Goal: Register for event/course

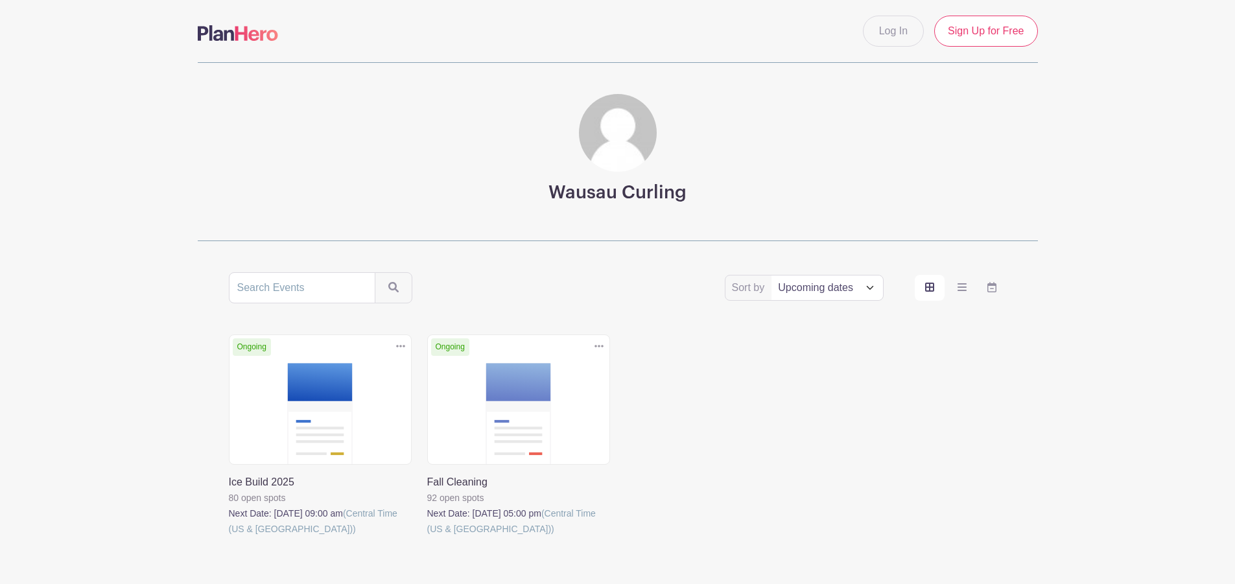
click at [229, 537] on link at bounding box center [229, 537] width 0 height 0
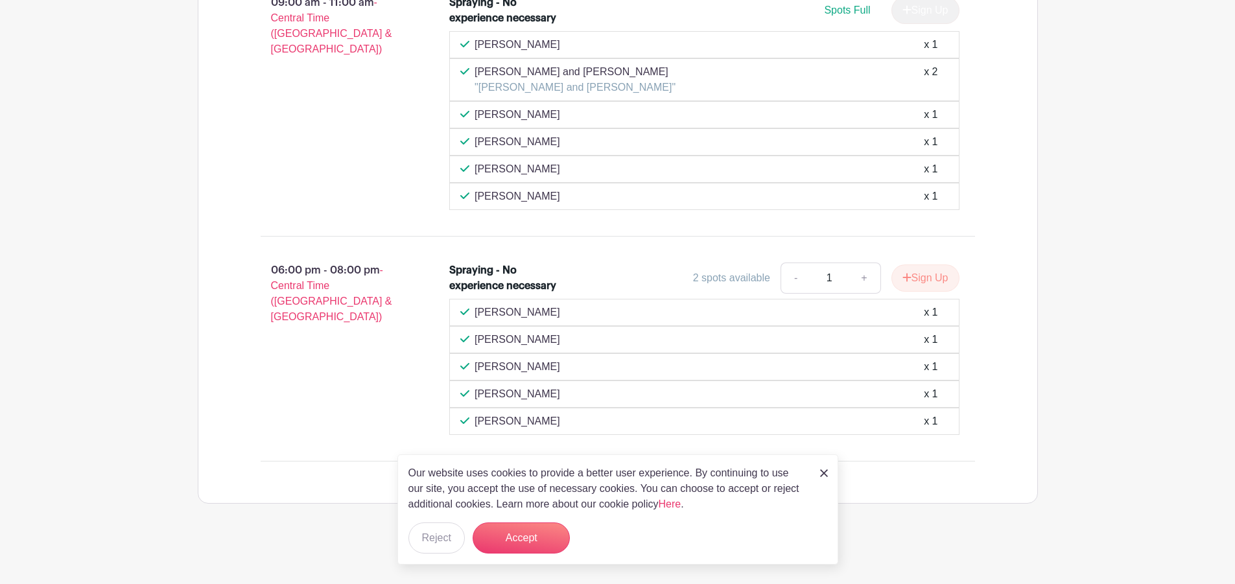
scroll to position [898, 0]
click at [826, 475] on img at bounding box center [824, 474] width 8 height 8
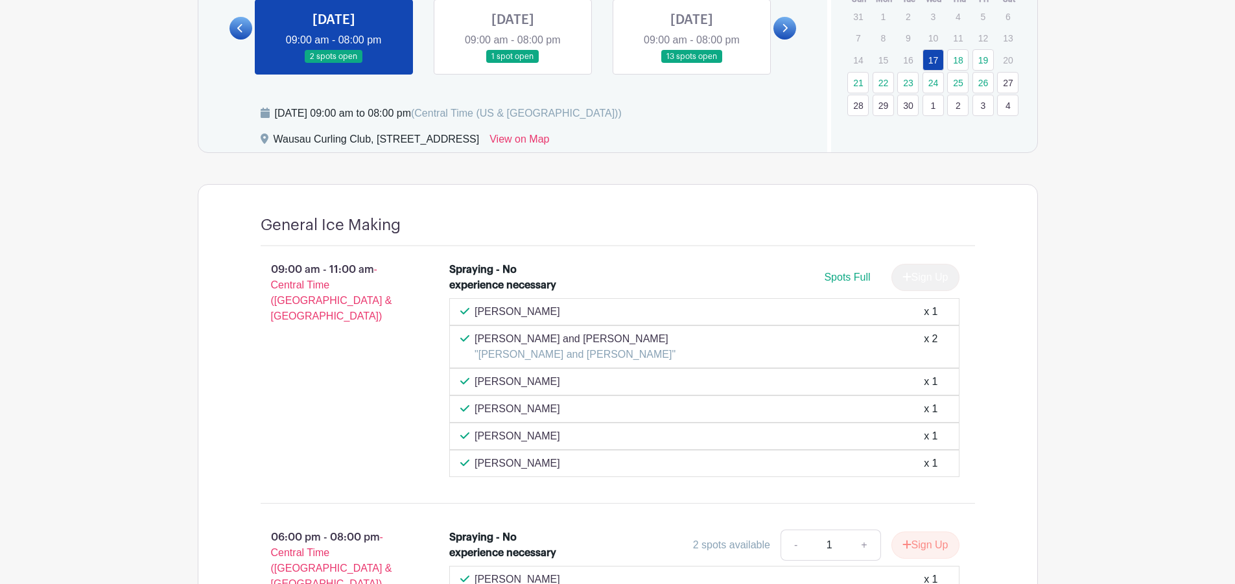
scroll to position [509, 0]
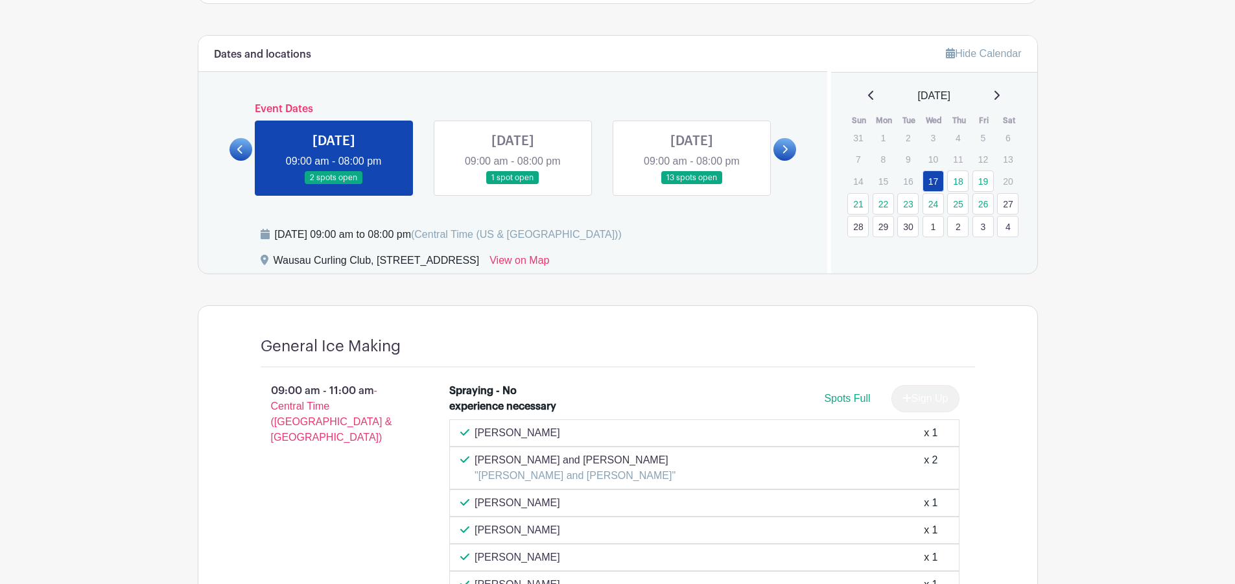
click at [513, 185] on link at bounding box center [513, 185] width 0 height 0
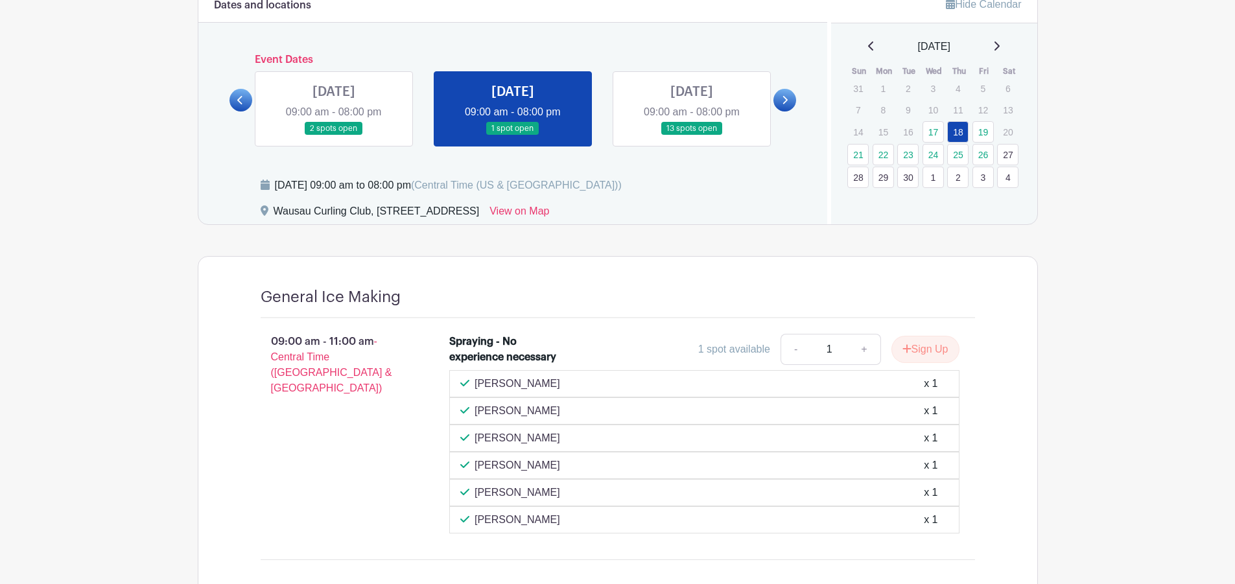
scroll to position [509, 0]
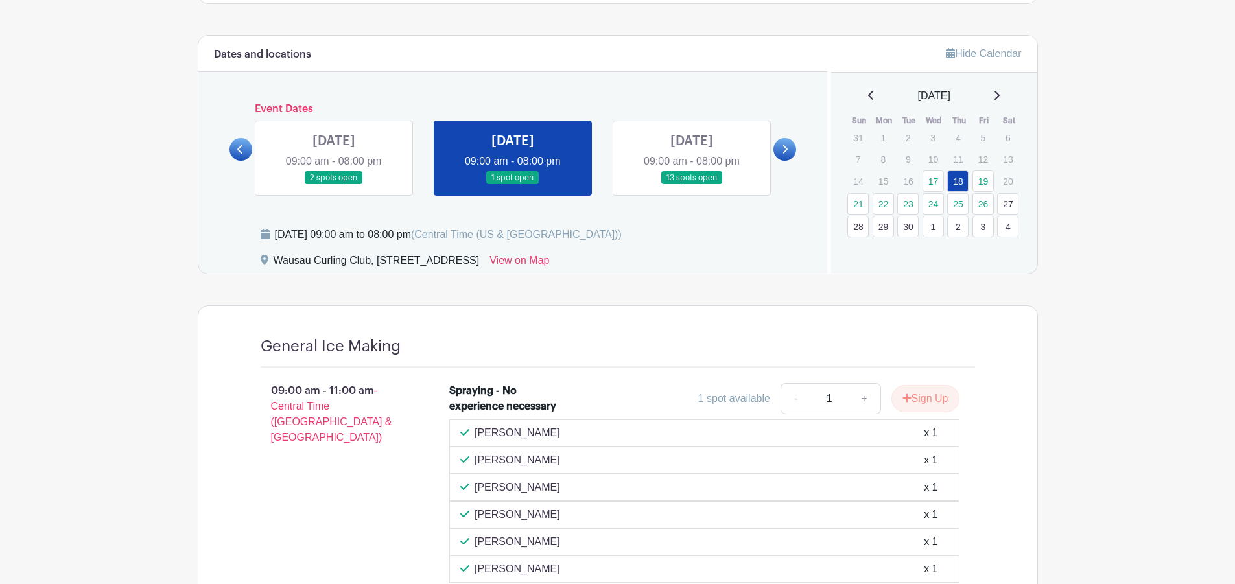
click at [792, 153] on link at bounding box center [785, 149] width 23 height 23
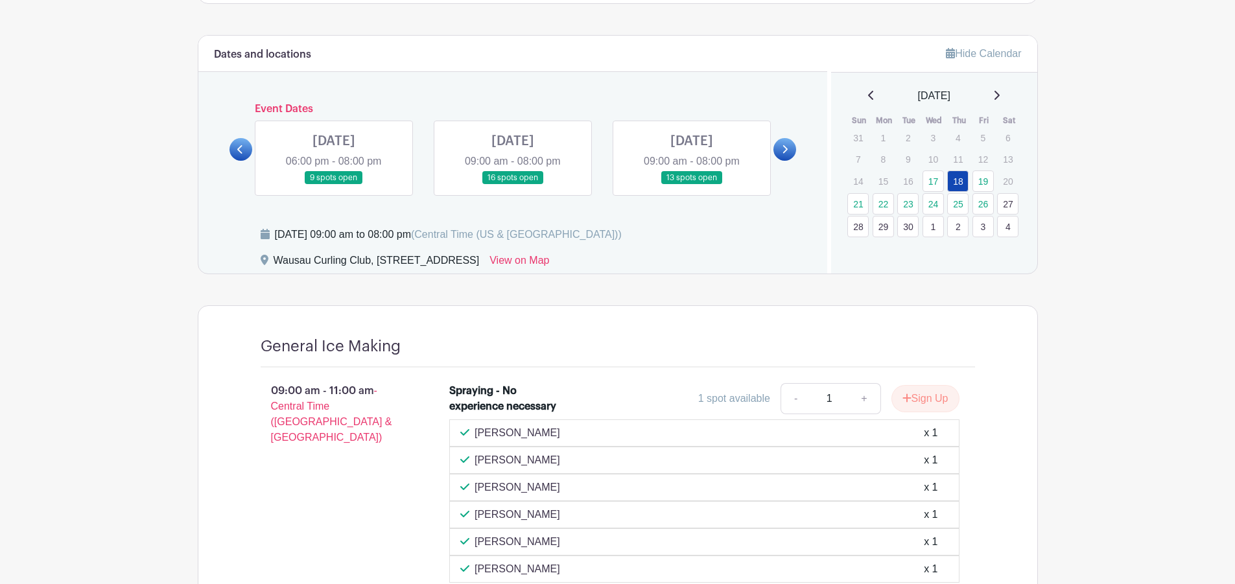
click at [334, 185] on link at bounding box center [334, 185] width 0 height 0
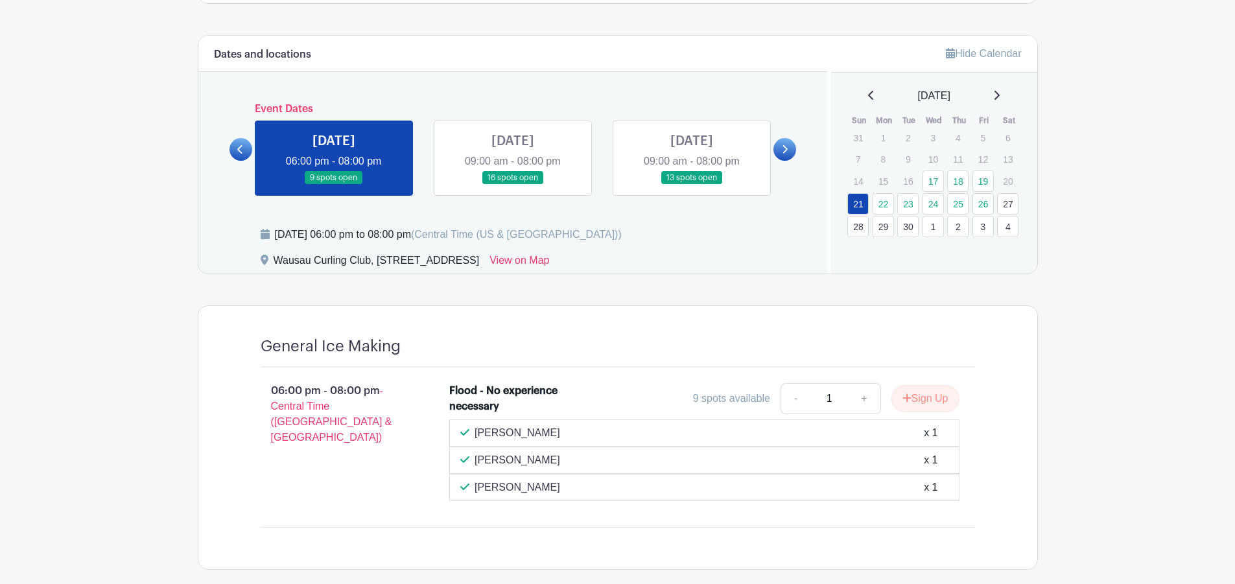
scroll to position [576, 0]
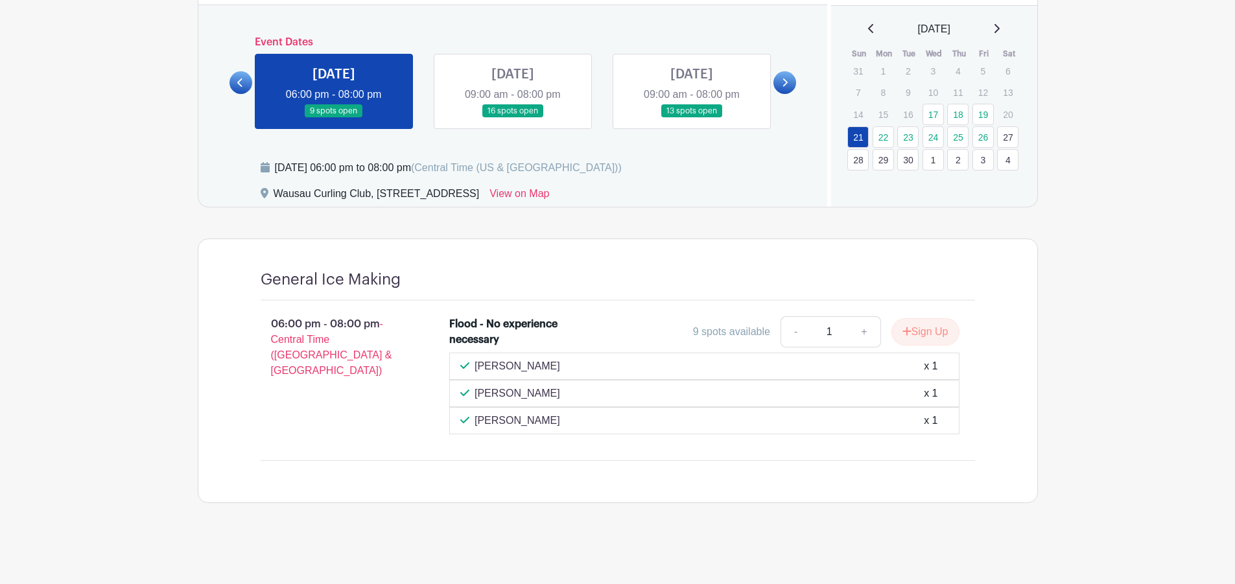
click at [513, 118] on link at bounding box center [513, 118] width 0 height 0
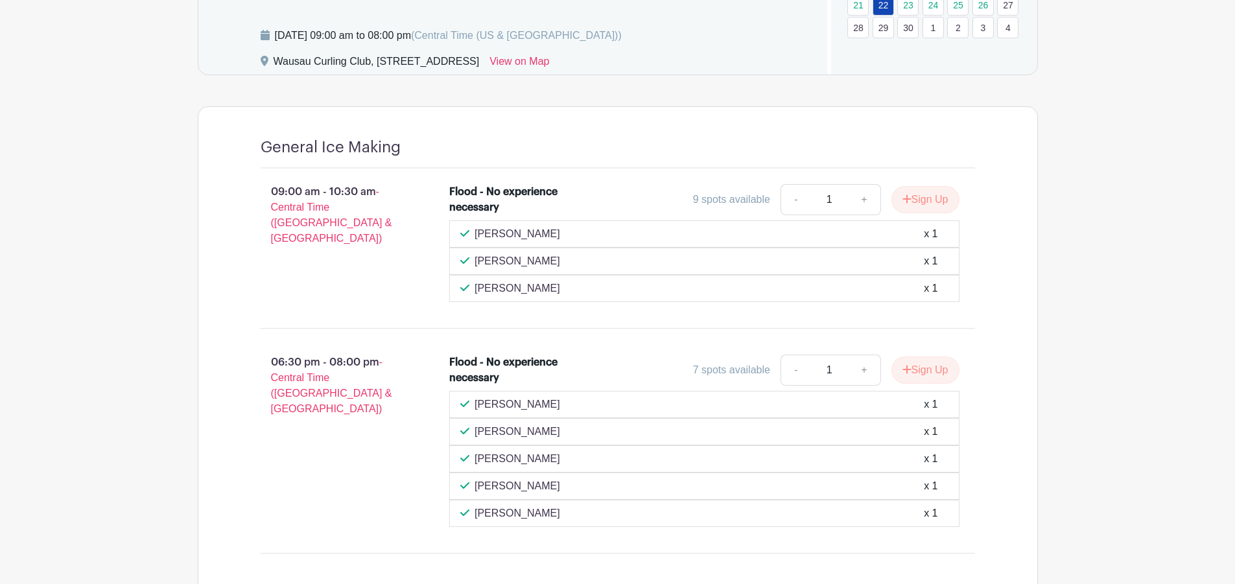
scroll to position [511, 0]
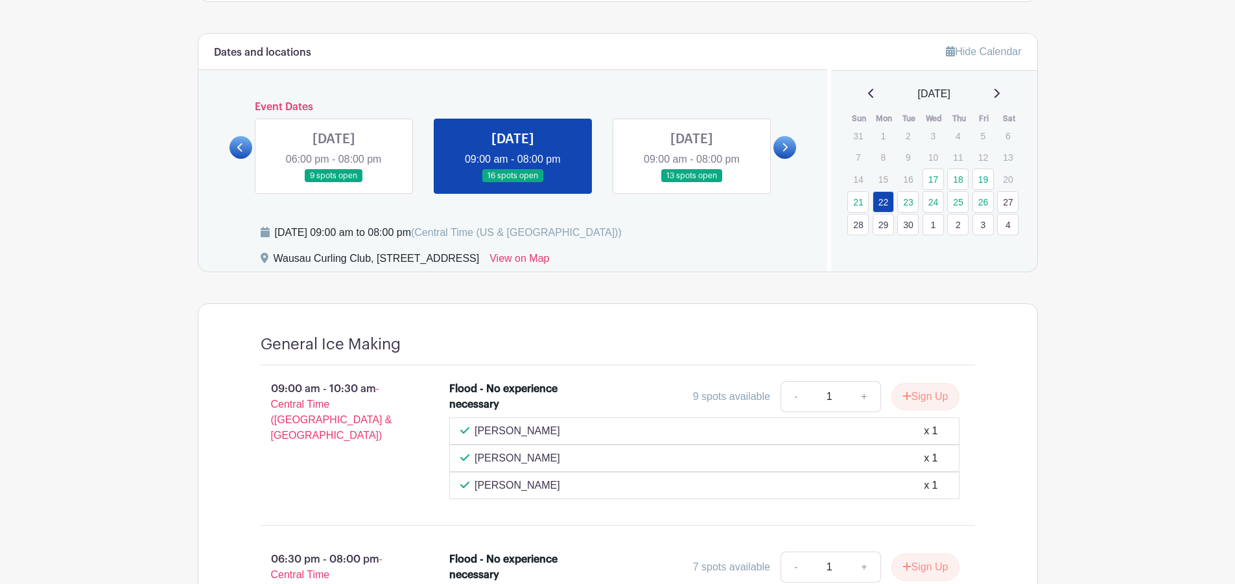
click at [692, 183] on link at bounding box center [692, 183] width 0 height 0
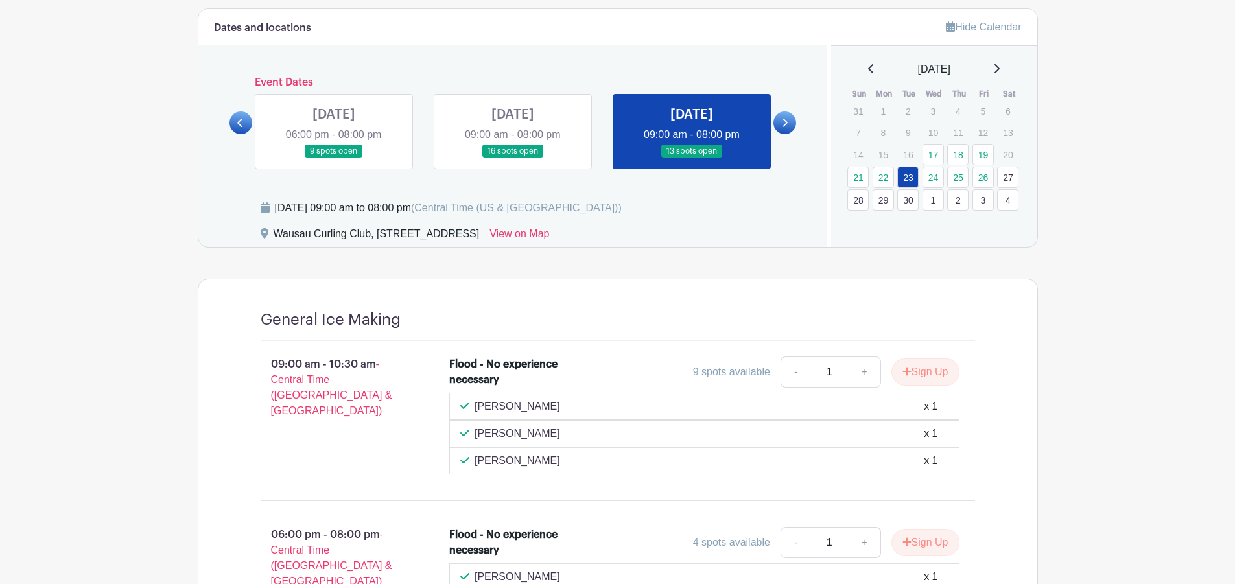
scroll to position [511, 0]
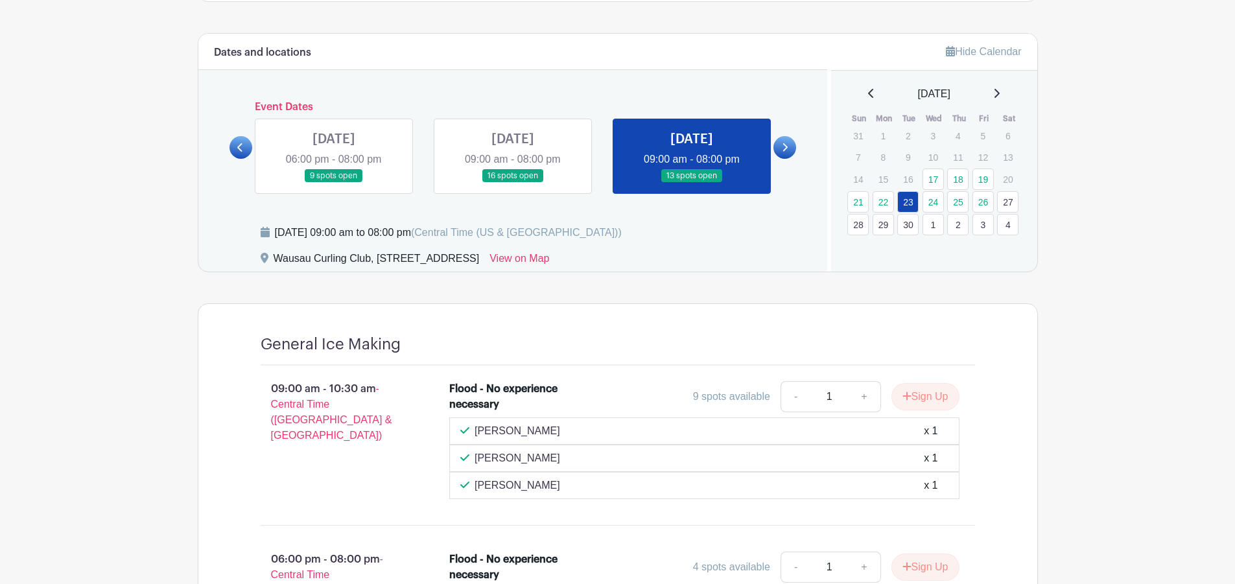
click at [790, 146] on link at bounding box center [785, 147] width 23 height 23
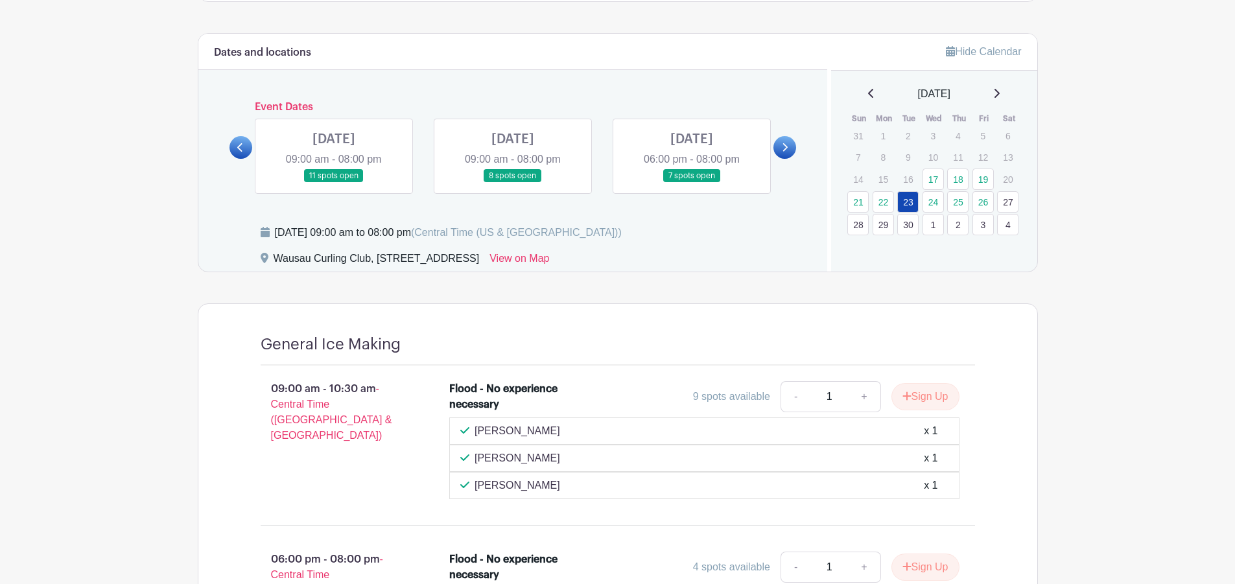
click at [334, 183] on link at bounding box center [334, 183] width 0 height 0
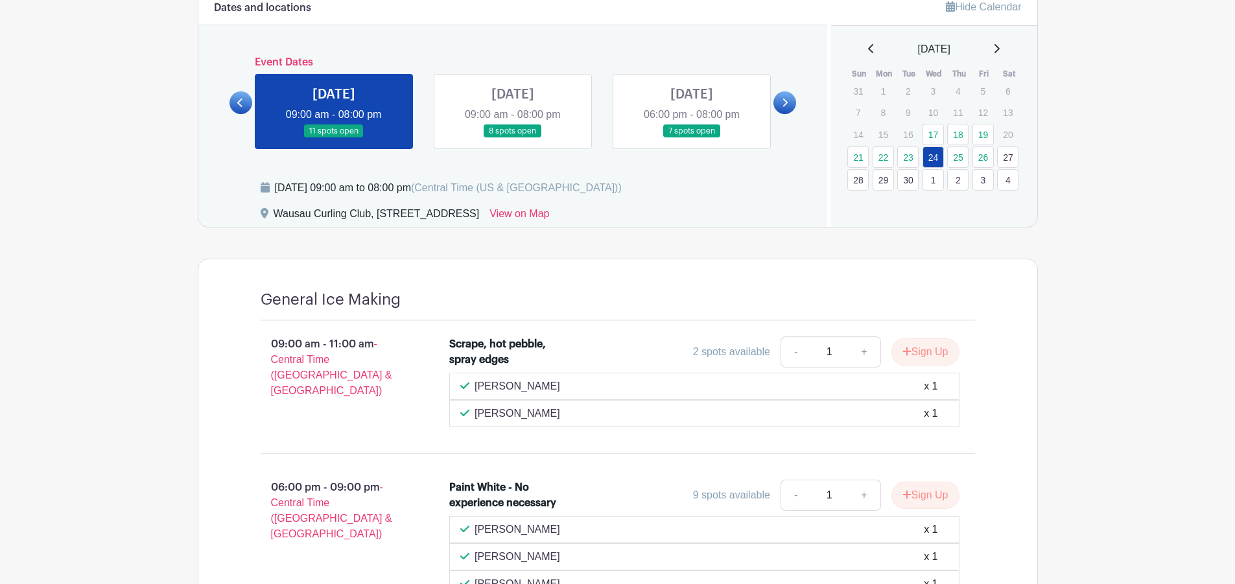
scroll to position [511, 0]
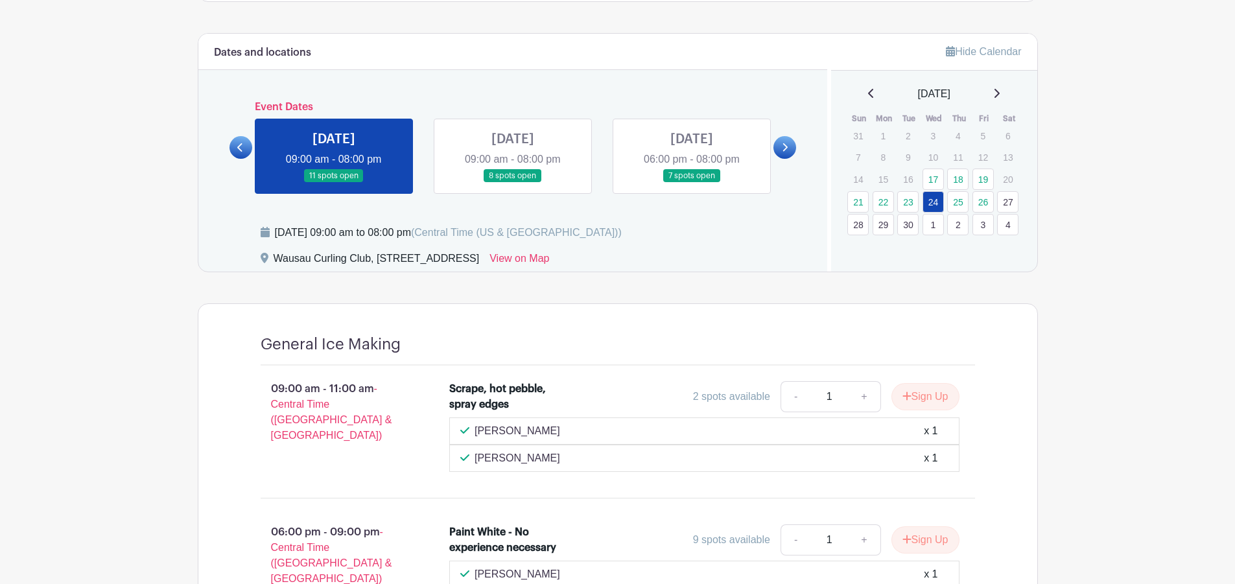
click at [513, 183] on link at bounding box center [513, 183] width 0 height 0
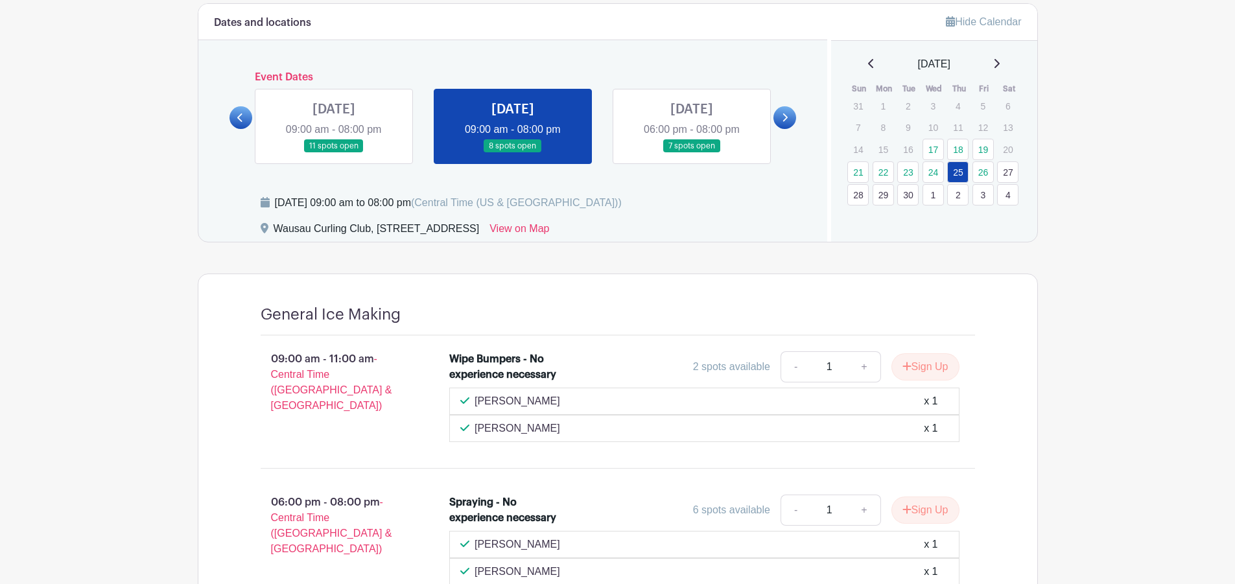
scroll to position [562, 0]
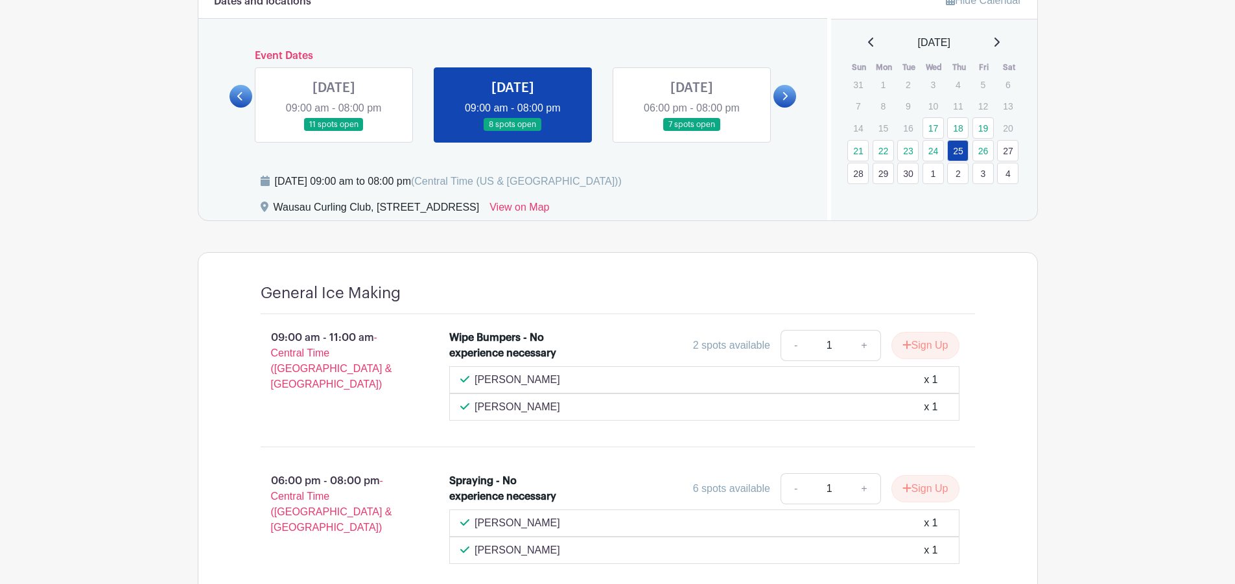
click at [250, 96] on link at bounding box center [241, 96] width 23 height 23
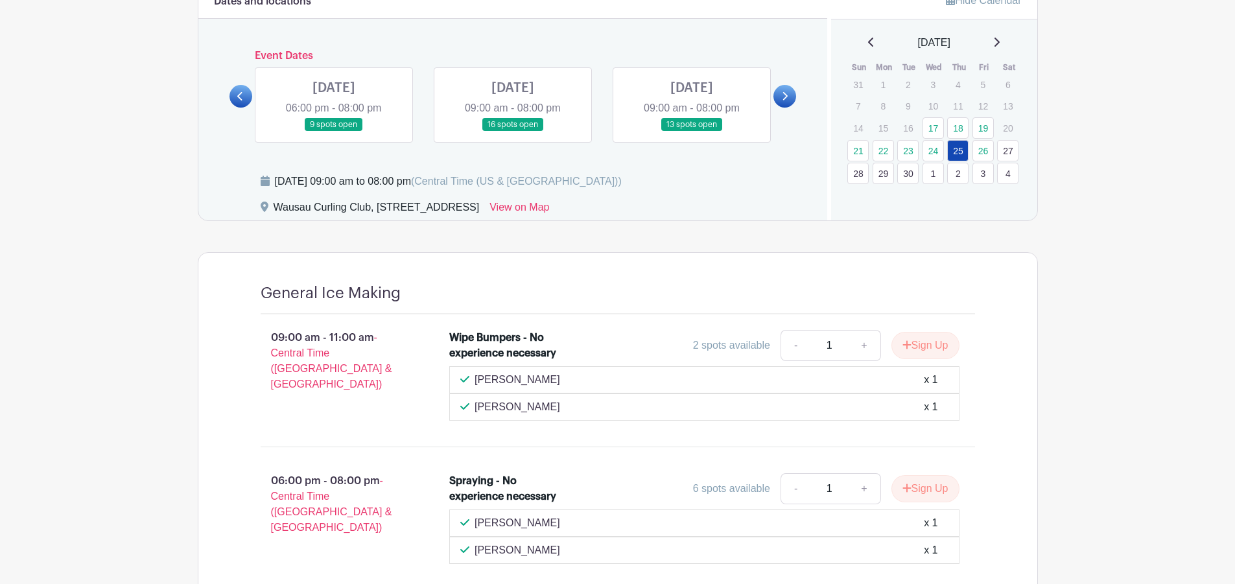
click at [692, 132] on link at bounding box center [692, 132] width 0 height 0
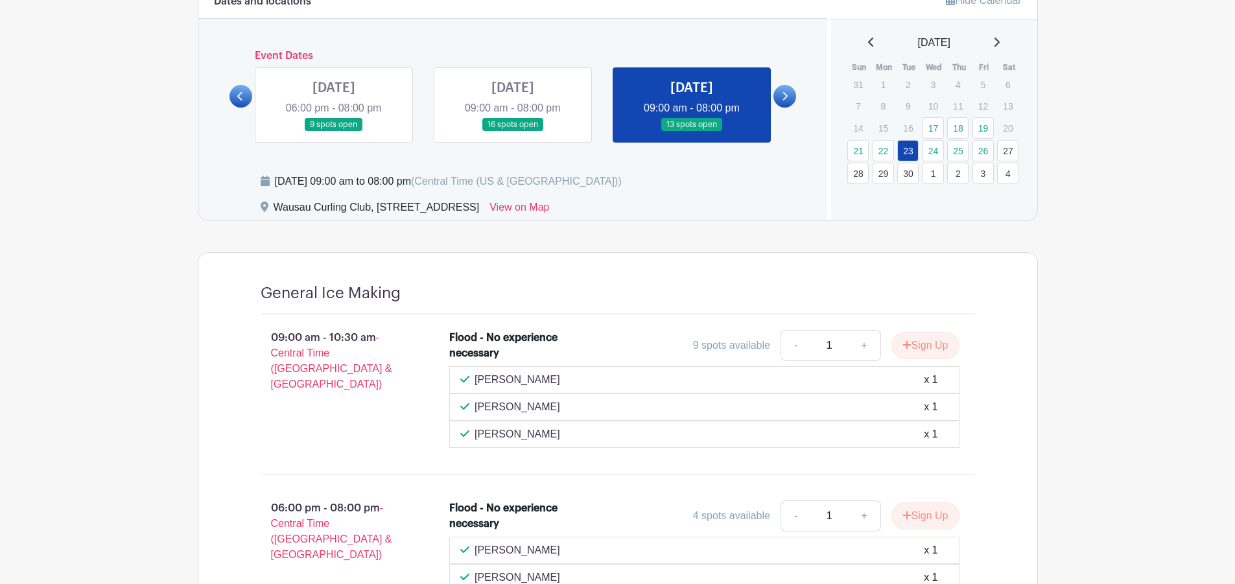
click at [513, 132] on link at bounding box center [513, 132] width 0 height 0
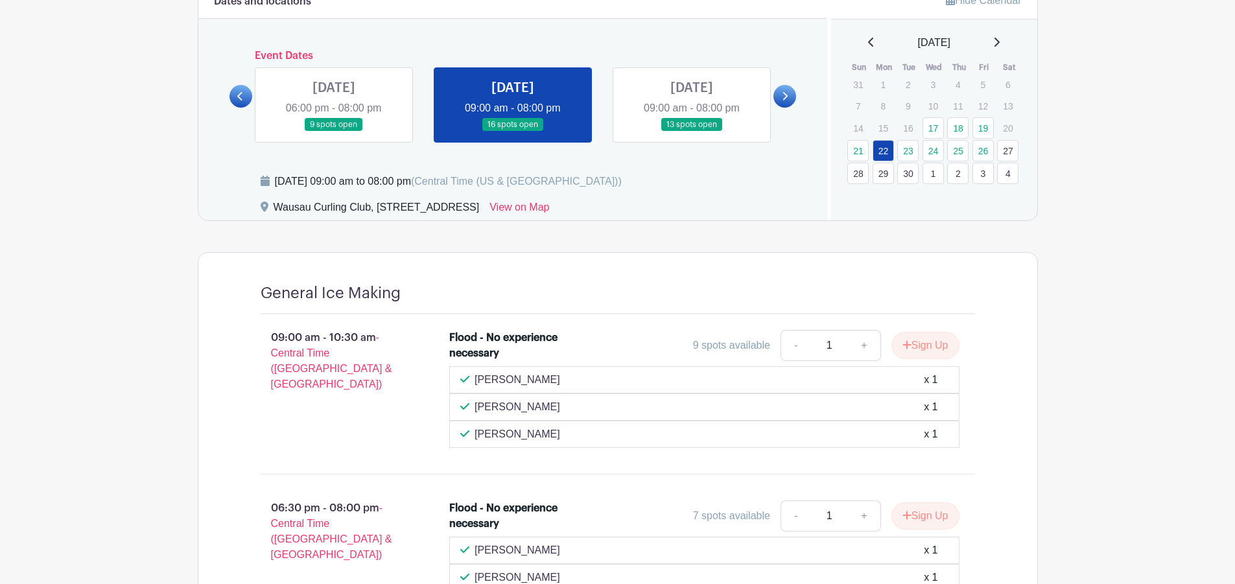
click at [334, 132] on link at bounding box center [334, 132] width 0 height 0
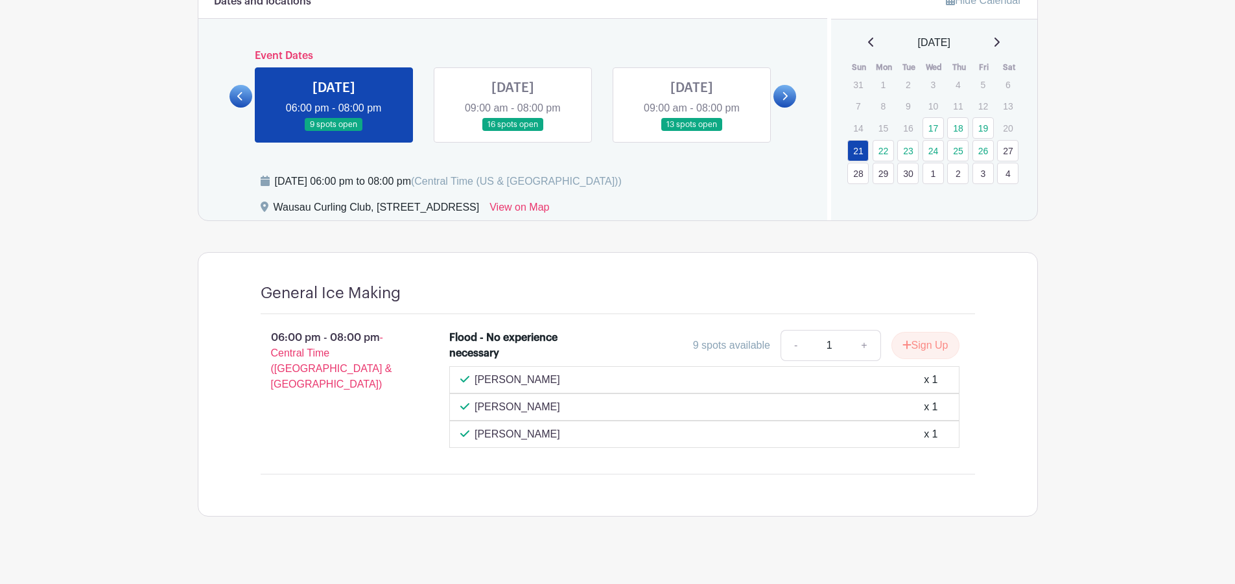
click at [788, 96] on icon at bounding box center [785, 96] width 5 height 8
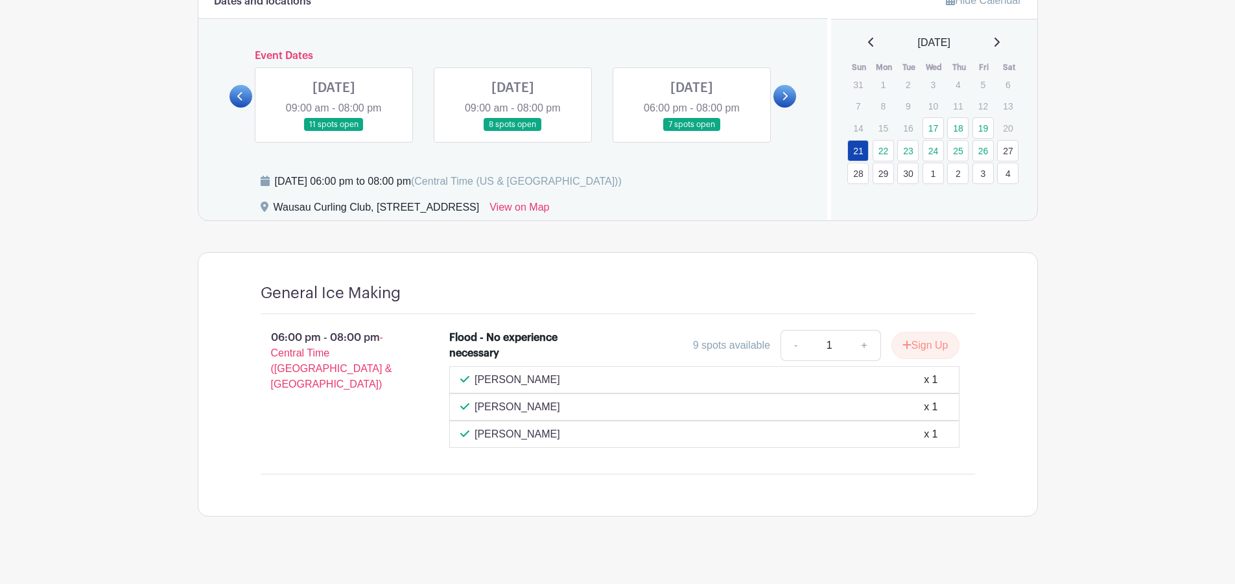
click at [692, 132] on link at bounding box center [692, 132] width 0 height 0
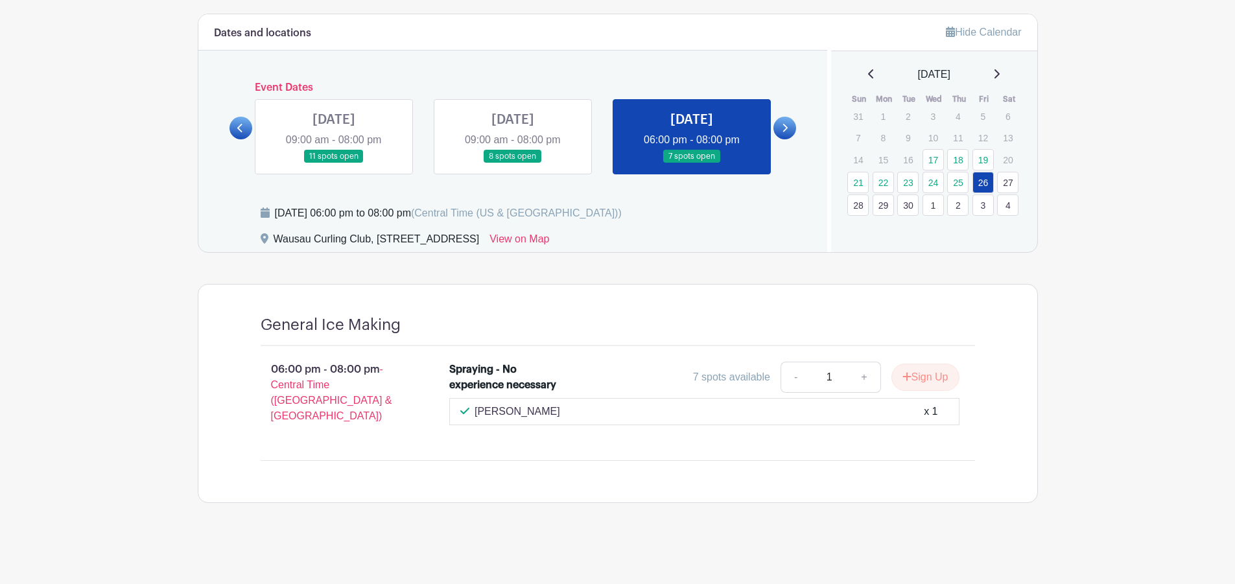
scroll to position [521, 0]
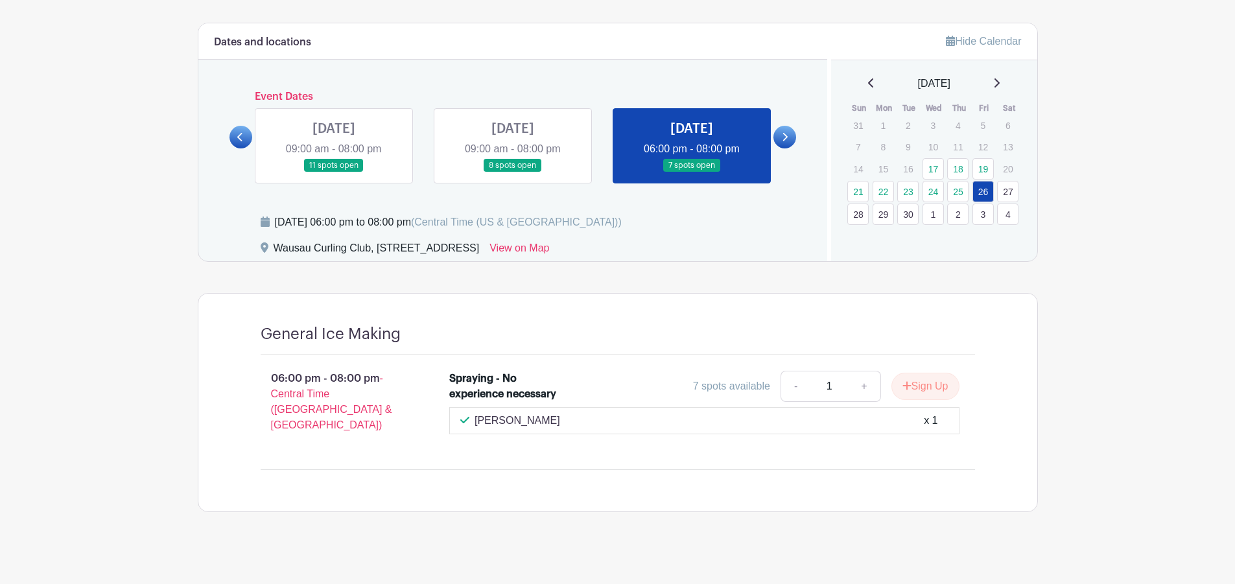
click at [513, 173] on link at bounding box center [513, 173] width 0 height 0
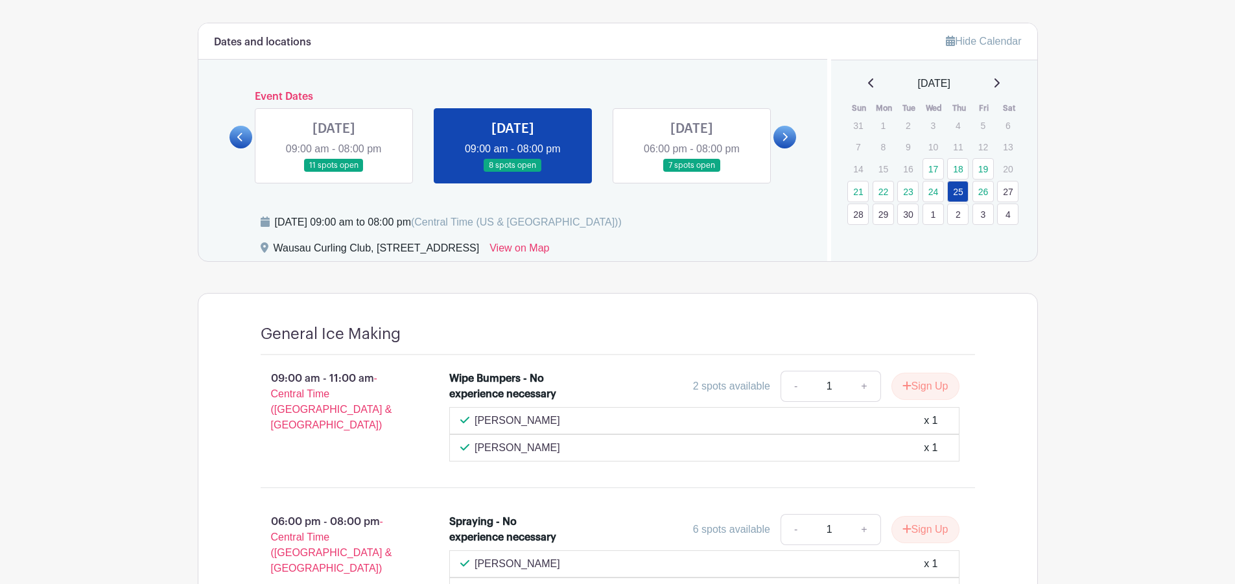
click at [334, 173] on link at bounding box center [334, 173] width 0 height 0
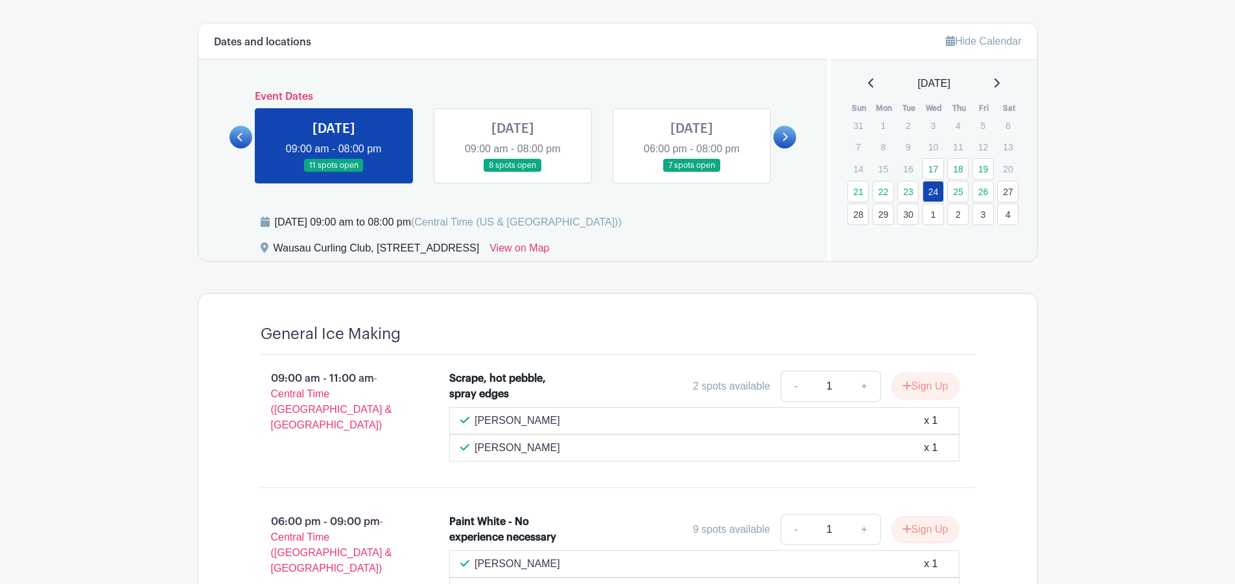
scroll to position [586, 0]
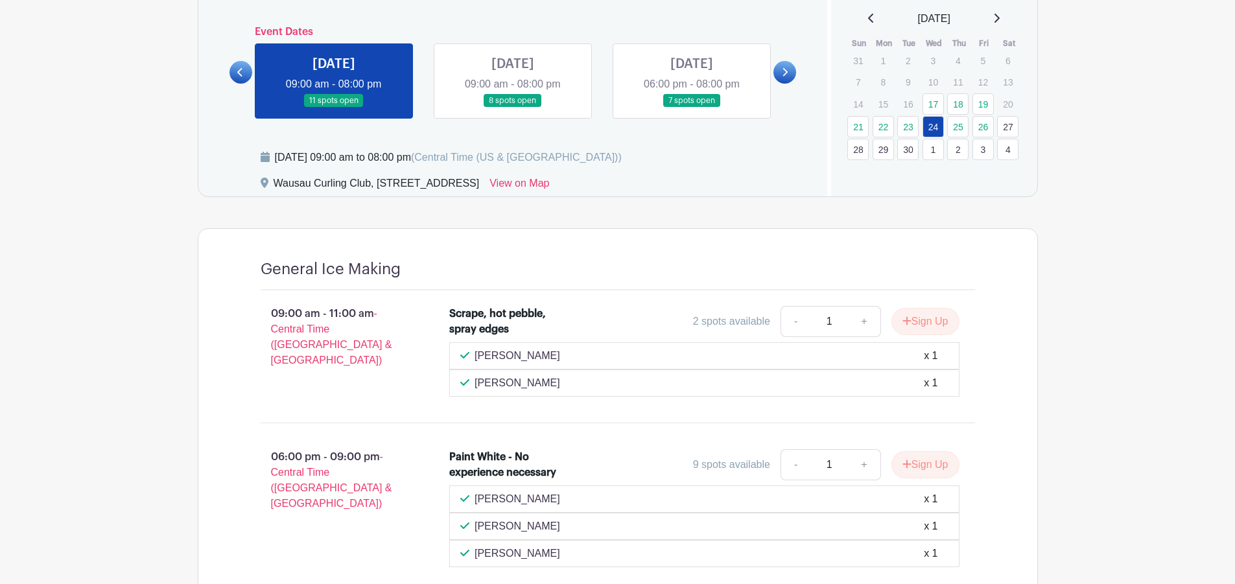
click at [240, 73] on icon at bounding box center [240, 72] width 6 height 10
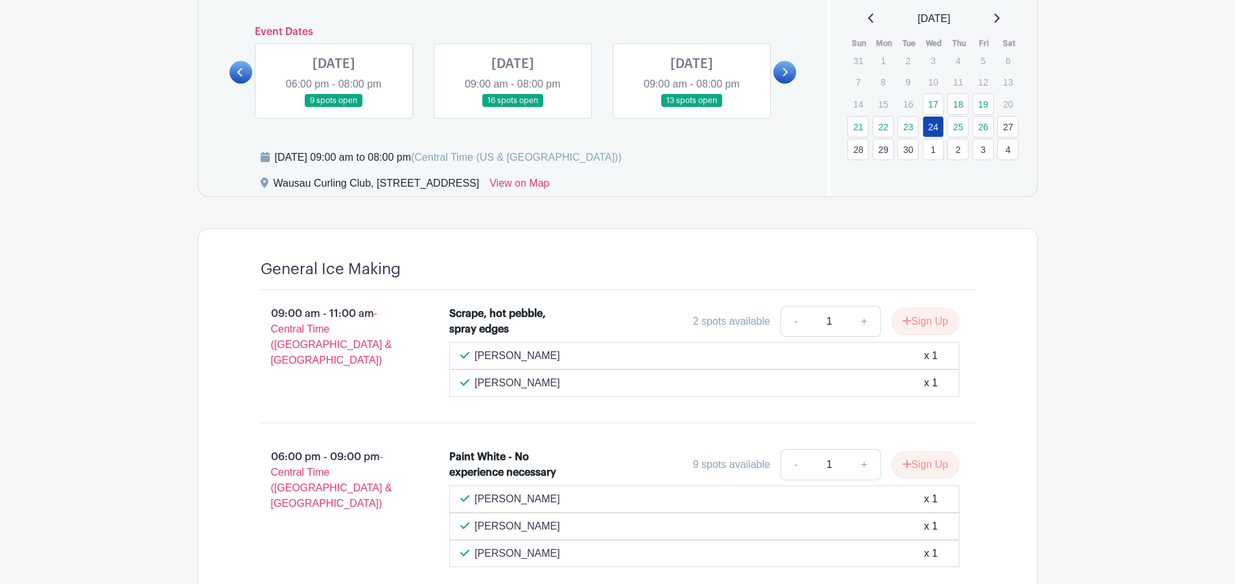
click at [692, 108] on link at bounding box center [692, 108] width 0 height 0
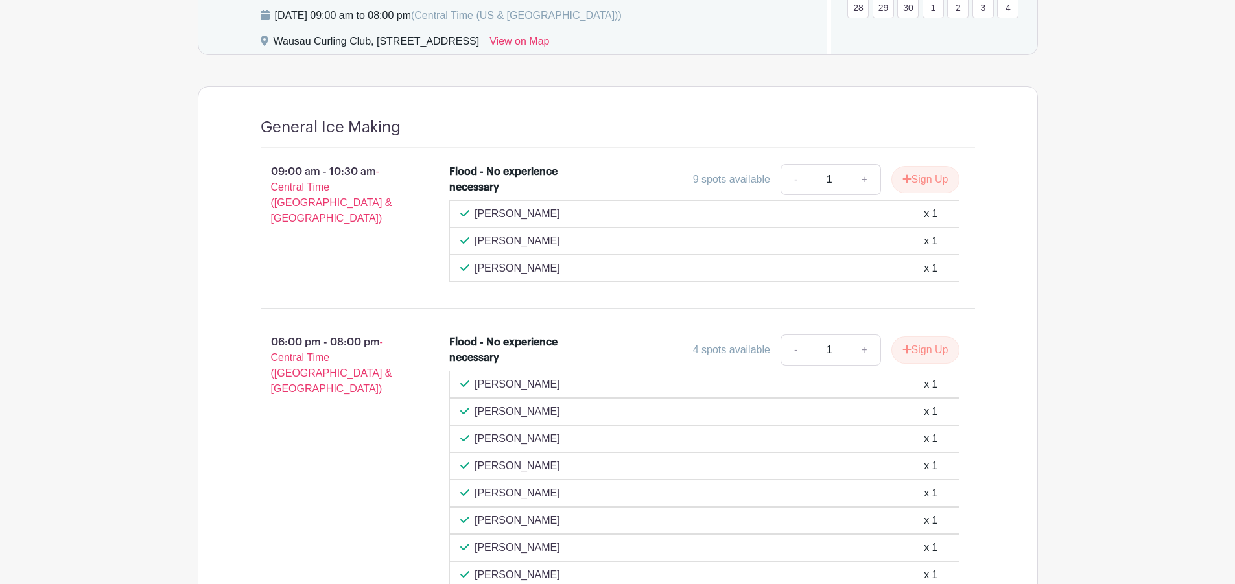
scroll to position [781, 0]
